Goal: Task Accomplishment & Management: Use online tool/utility

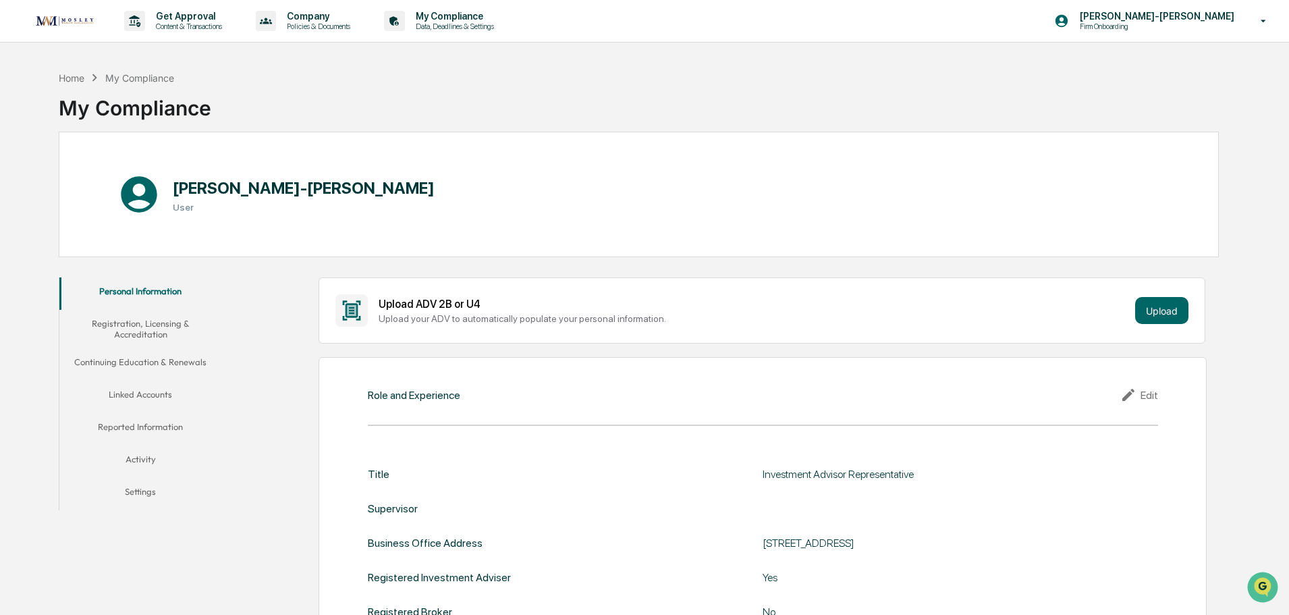
click at [467, 298] on div "Upload ADV 2B or U4" at bounding box center [754, 304] width 751 height 13
click at [458, 319] on div "Upload your ADV to automatically populate your personal information." at bounding box center [754, 318] width 751 height 11
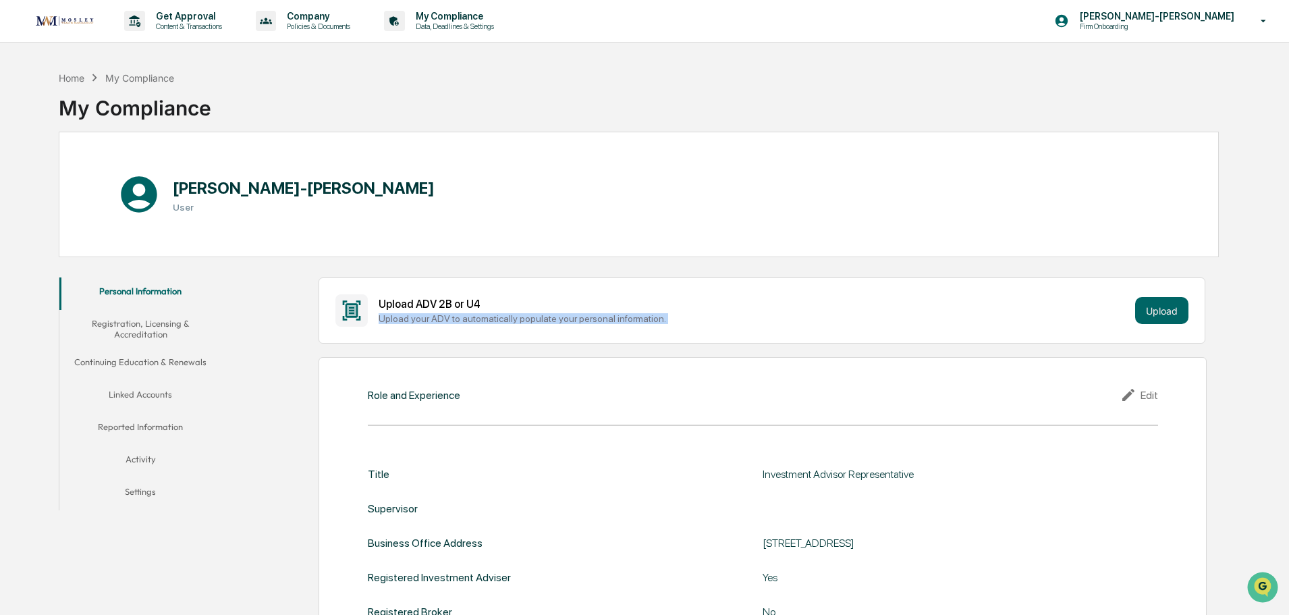
click at [458, 319] on div "Upload your ADV to automatically populate your personal information." at bounding box center [754, 318] width 751 height 11
click at [454, 320] on div "Upload your ADV to automatically populate your personal information." at bounding box center [754, 318] width 751 height 11
click at [452, 321] on div "Upload your ADV to automatically populate your personal information." at bounding box center [754, 318] width 751 height 11
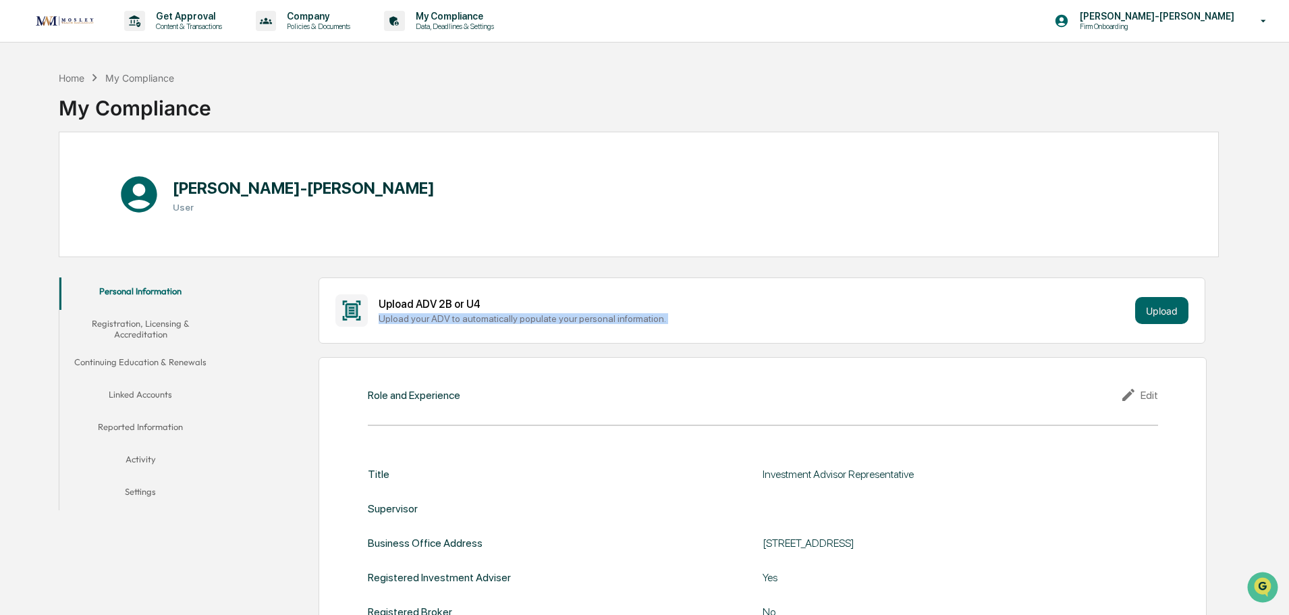
click at [456, 315] on div "Upload your ADV to automatically populate your personal information." at bounding box center [754, 318] width 751 height 11
click at [451, 308] on div "Upload ADV 2B or U4" at bounding box center [754, 304] width 751 height 13
click at [448, 308] on div "Upload ADV 2B or U4" at bounding box center [754, 304] width 751 height 13
